Goal: Task Accomplishment & Management: Complete application form

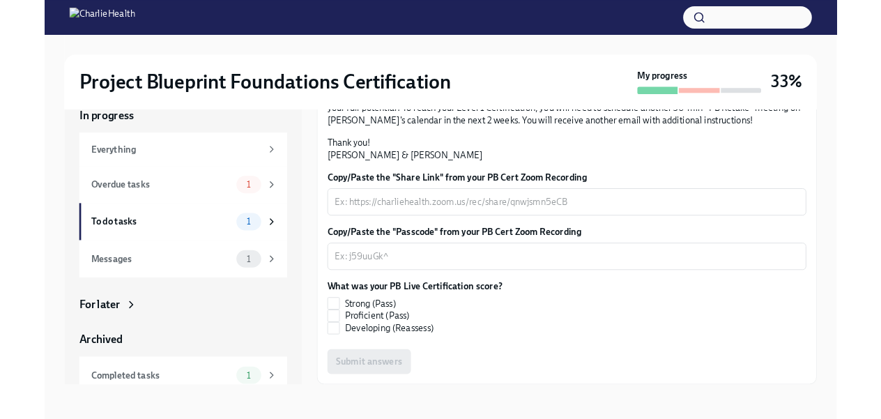
scroll to position [349, 0]
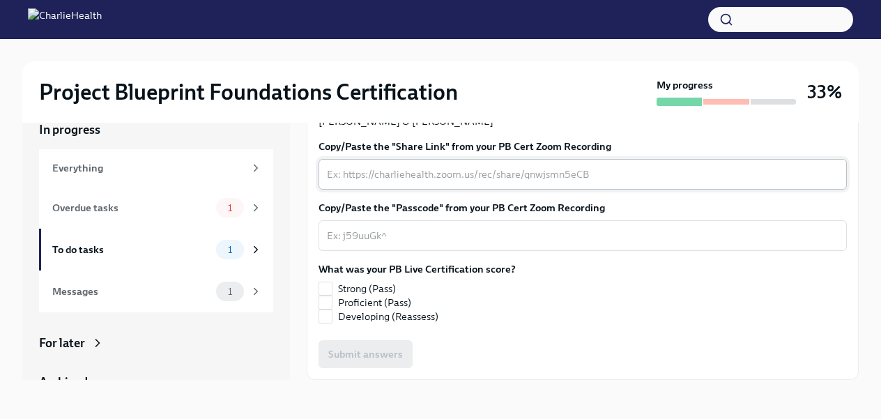
click at [446, 190] on div "x ​" at bounding box center [583, 174] width 529 height 31
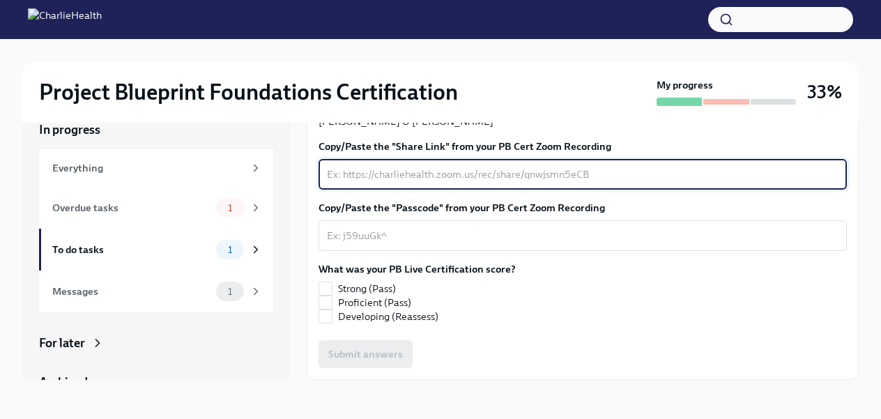
paste textarea "[URL][DOMAIN_NAME] Passcode: n7Y!kbSL"
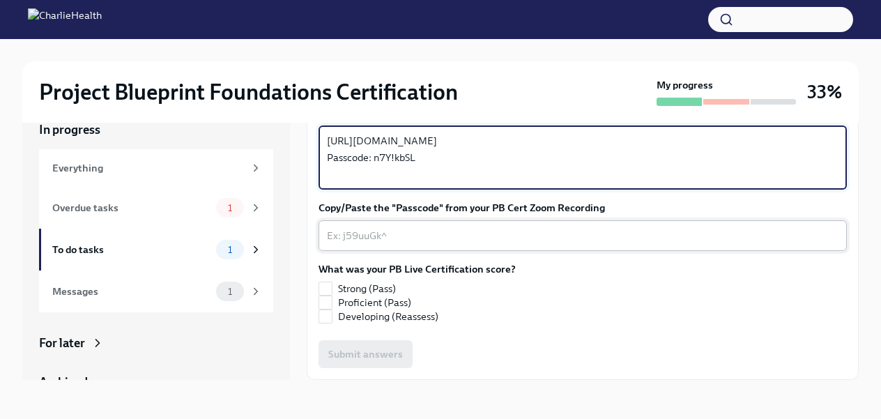
type textarea "[URL][DOMAIN_NAME] Passcode: n7Y!kbSL"
click at [432, 244] on textarea "Copy/Paste the "Passcode" from your PB Cert Zoom Recording" at bounding box center [583, 235] width 512 height 17
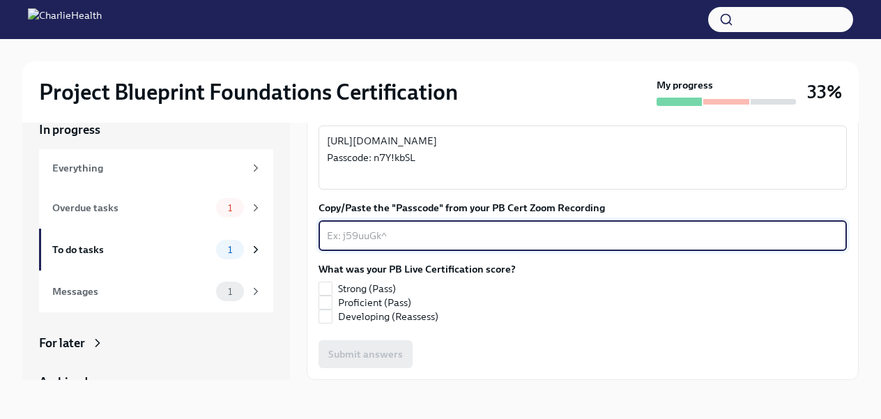
scroll to position [436, 0]
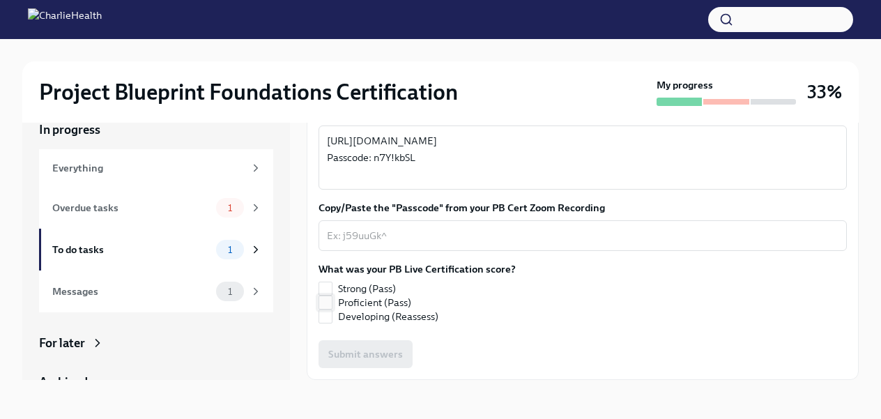
click at [331, 304] on input "Proficient (Pass)" at bounding box center [325, 302] width 13 height 13
checkbox input "true"
click at [454, 226] on div "x ​" at bounding box center [583, 235] width 529 height 31
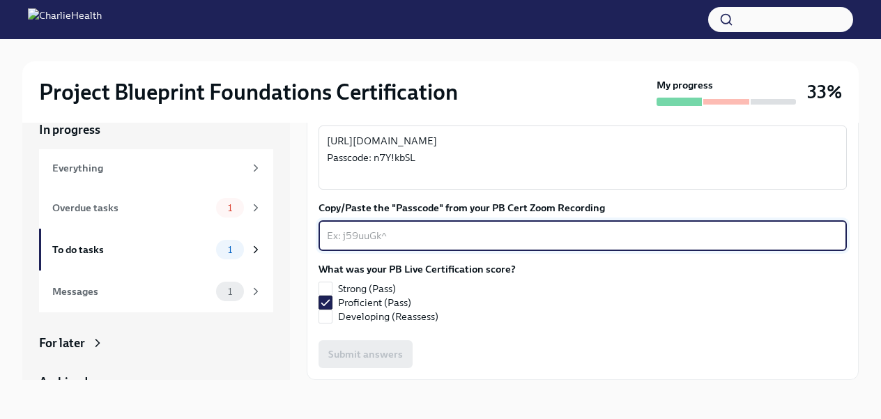
paste textarea "[URL][DOMAIN_NAME] Passcode: n7Y!kbSL"
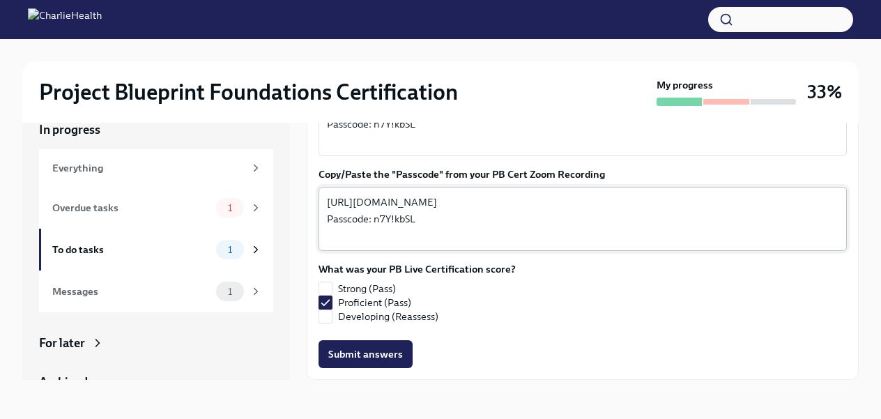
drag, startPoint x: 326, startPoint y: 236, endPoint x: 587, endPoint y: 248, distance: 261.8
click at [588, 248] on div "[URL][DOMAIN_NAME] Passcode: n7Y!kbSL x ​" at bounding box center [583, 219] width 529 height 64
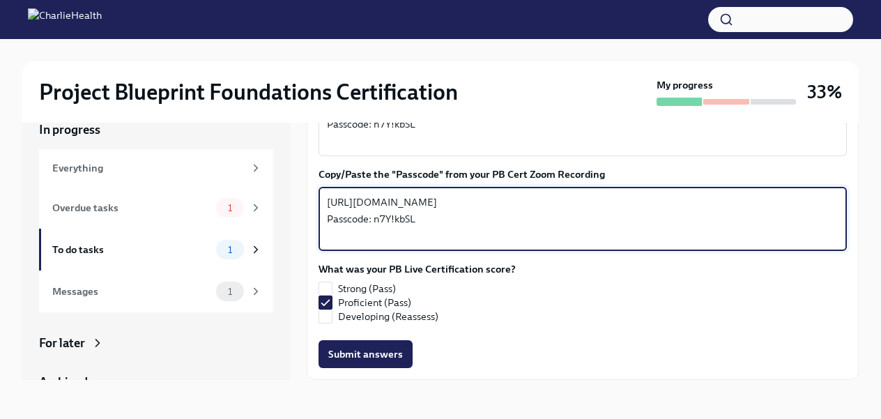
drag, startPoint x: 618, startPoint y: 257, endPoint x: 309, endPoint y: 232, distance: 310.6
click at [309, 232] on div "Hi [PERSON_NAME]! Thank you for completing your scheduled Project Blueprint Liv…" at bounding box center [583, 110] width 552 height 540
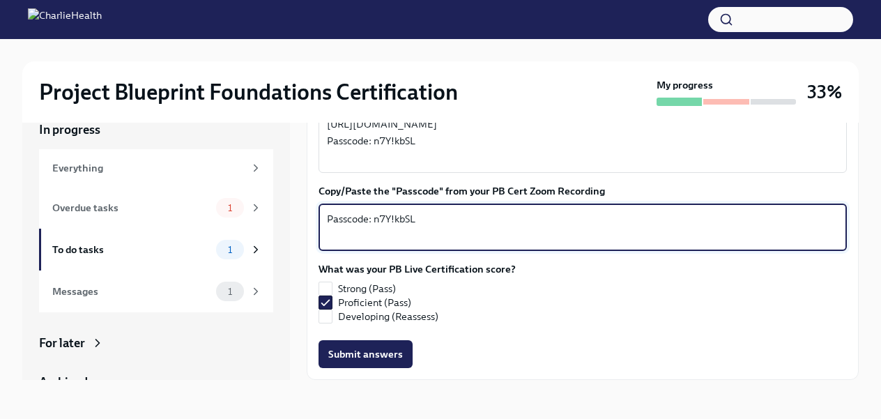
click at [324, 251] on div "Passcode: n7Y!kbSL x ​" at bounding box center [583, 227] width 529 height 47
click at [328, 244] on textarea "Passcode: n7Y!kbSL" at bounding box center [583, 227] width 512 height 33
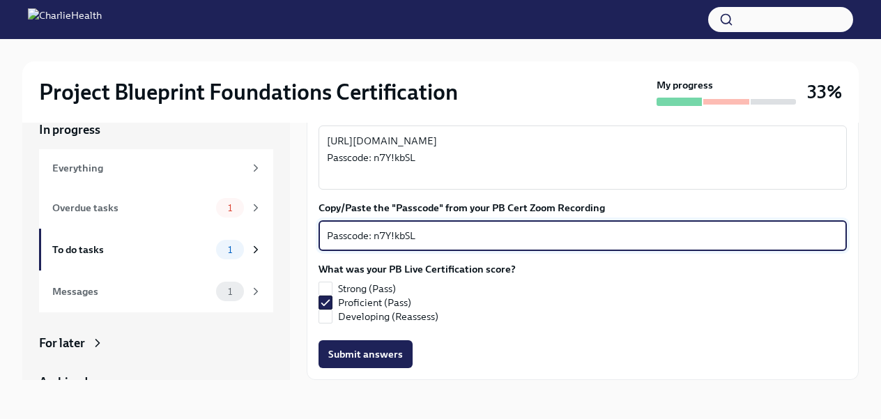
click at [374, 239] on textarea "Passcode: n7Y!kbSL" at bounding box center [583, 235] width 512 height 17
type textarea "n7Y!kbSL"
click at [361, 351] on span "Submit answers" at bounding box center [365, 354] width 75 height 14
